Goal: Check status: Check status

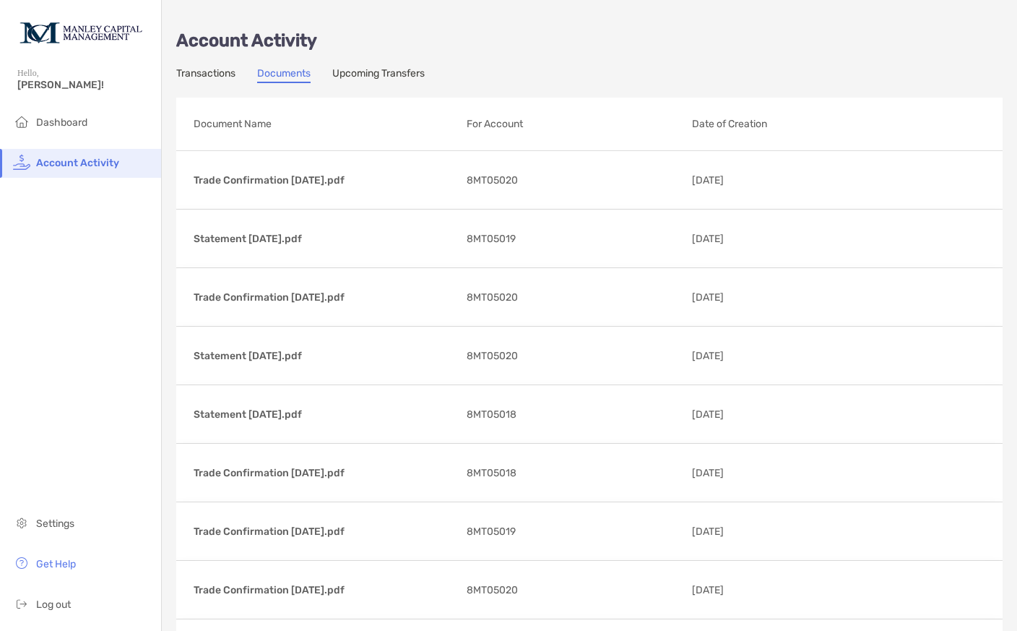
click at [56, 124] on span "Dashboard" at bounding box center [61, 122] width 51 height 12
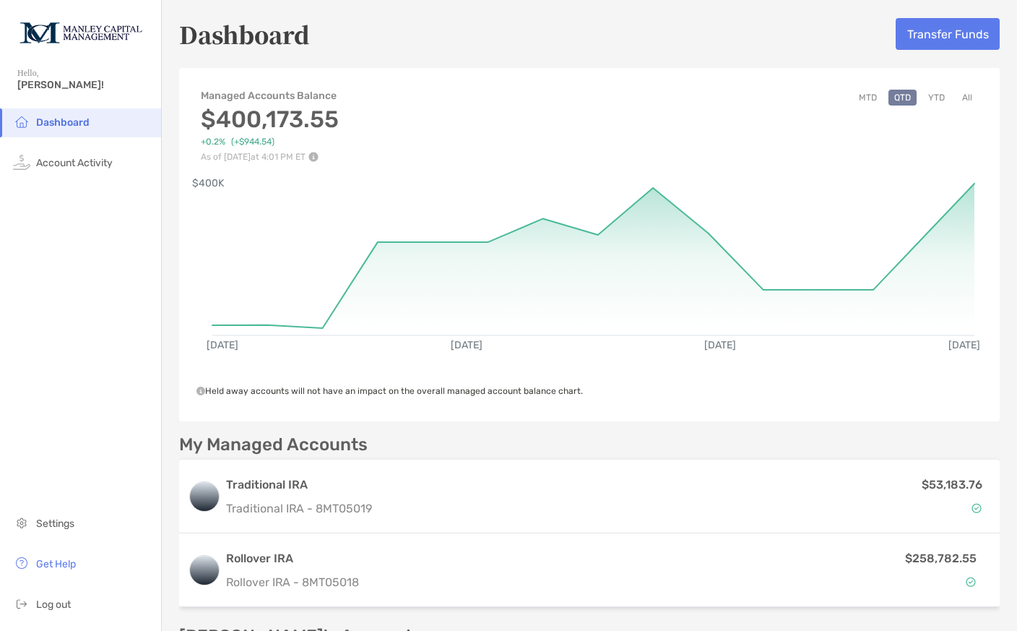
click at [969, 103] on button "All" at bounding box center [967, 98] width 22 height 16
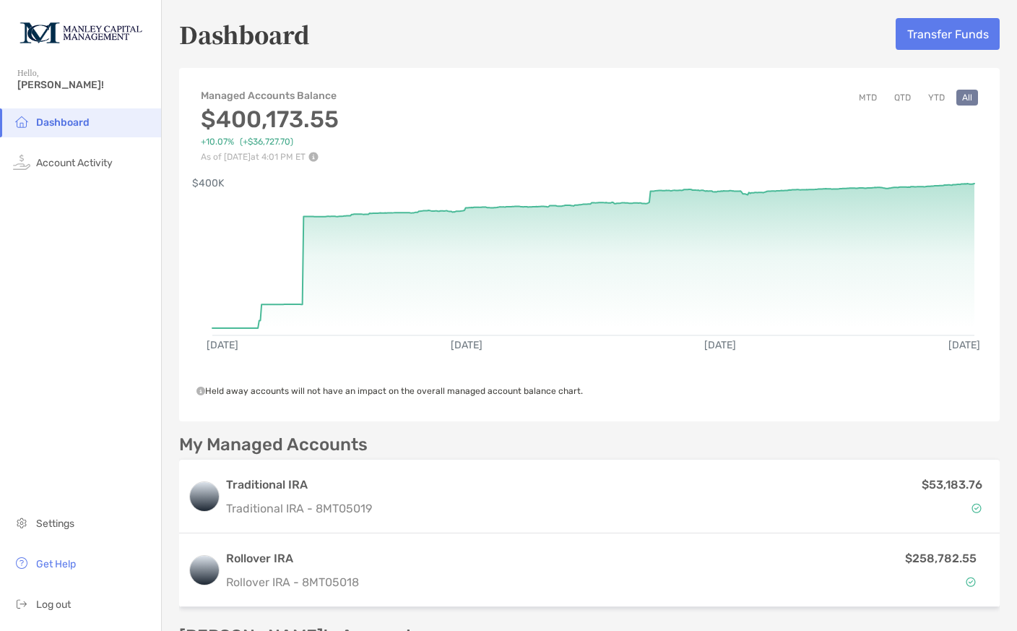
click at [211, 436] on p "My Managed Accounts" at bounding box center [273, 445] width 189 height 18
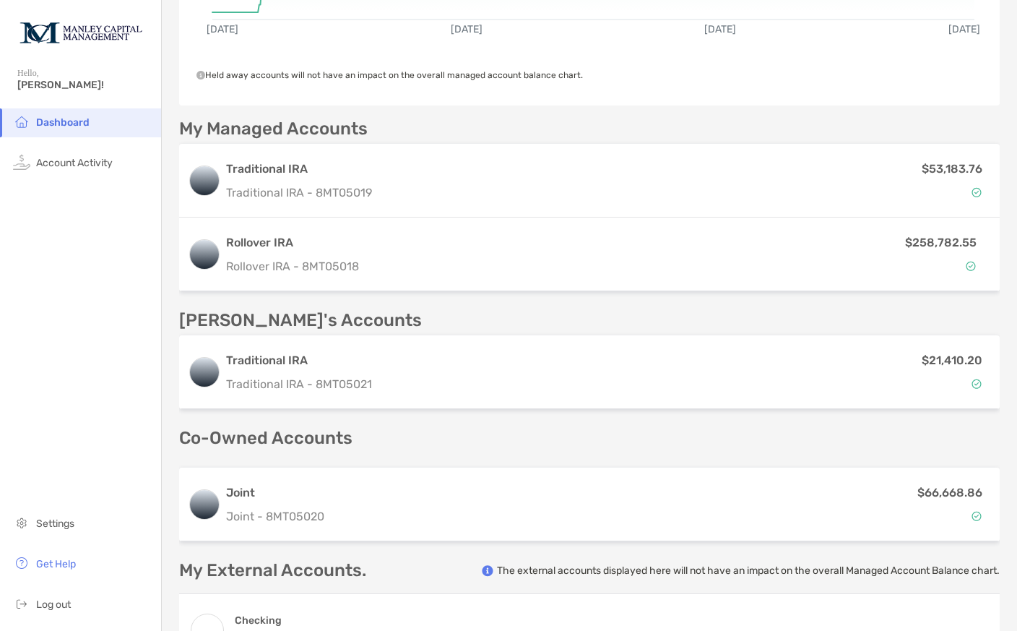
scroll to position [335, 0]
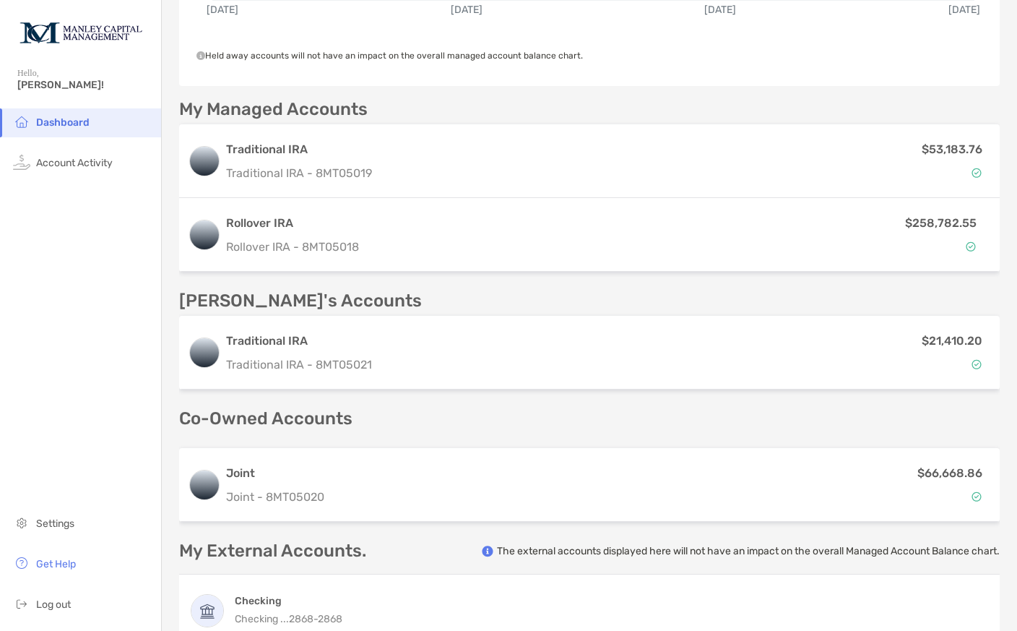
click at [933, 237] on div "$258,782.55" at bounding box center [848, 235] width 274 height 42
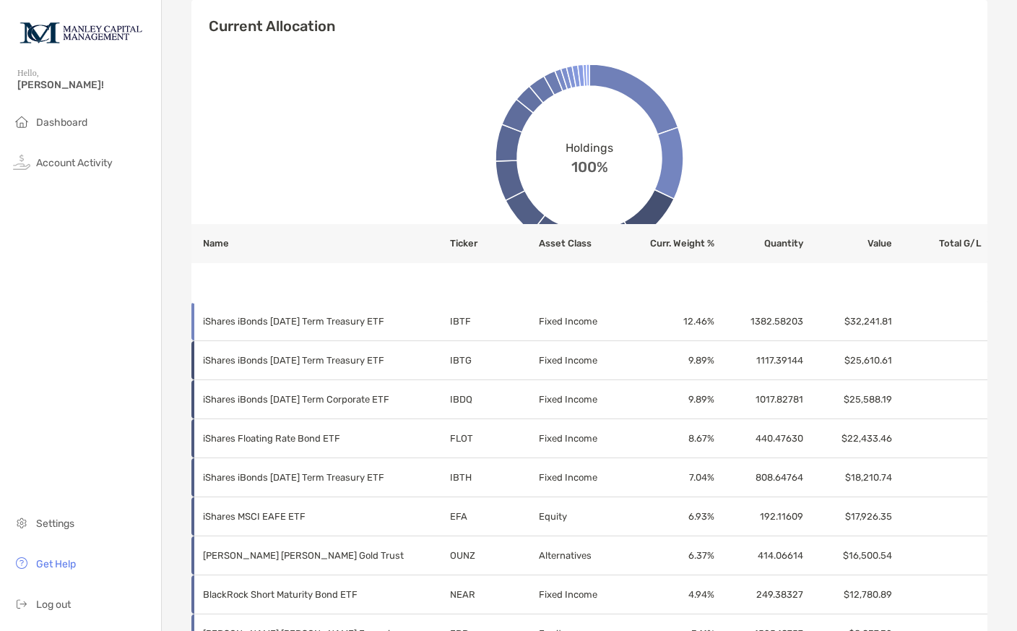
click at [48, 121] on span "Dashboard" at bounding box center [61, 122] width 51 height 12
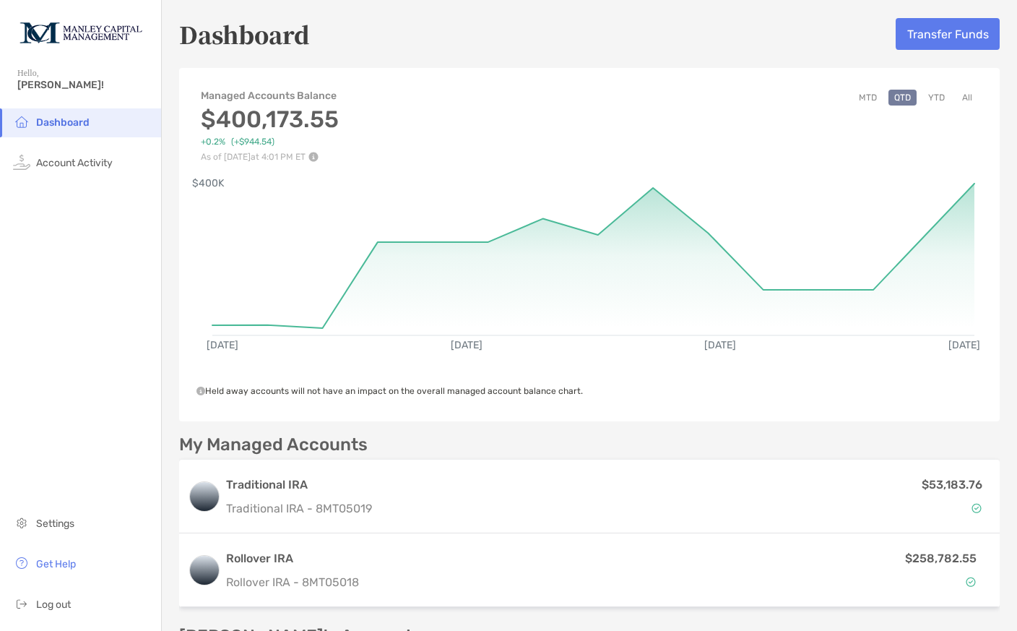
click at [874, 98] on button "MTD" at bounding box center [868, 98] width 30 height 16
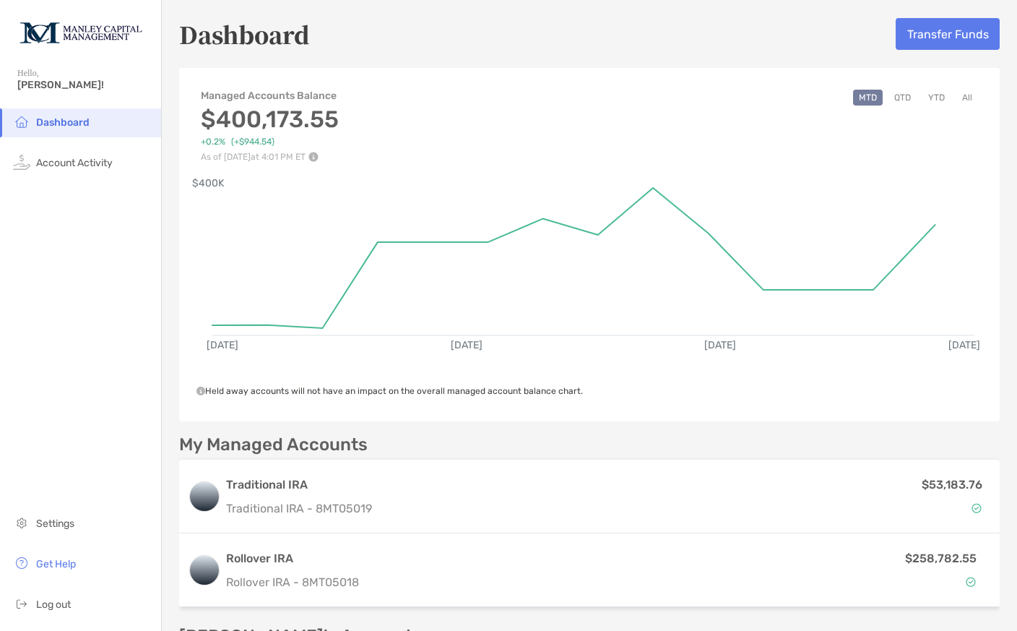
click at [904, 97] on button "QTD" at bounding box center [902, 98] width 28 height 16
click at [977, 96] on button "All" at bounding box center [967, 98] width 22 height 16
